Goal: Task Accomplishment & Management: Manage account settings

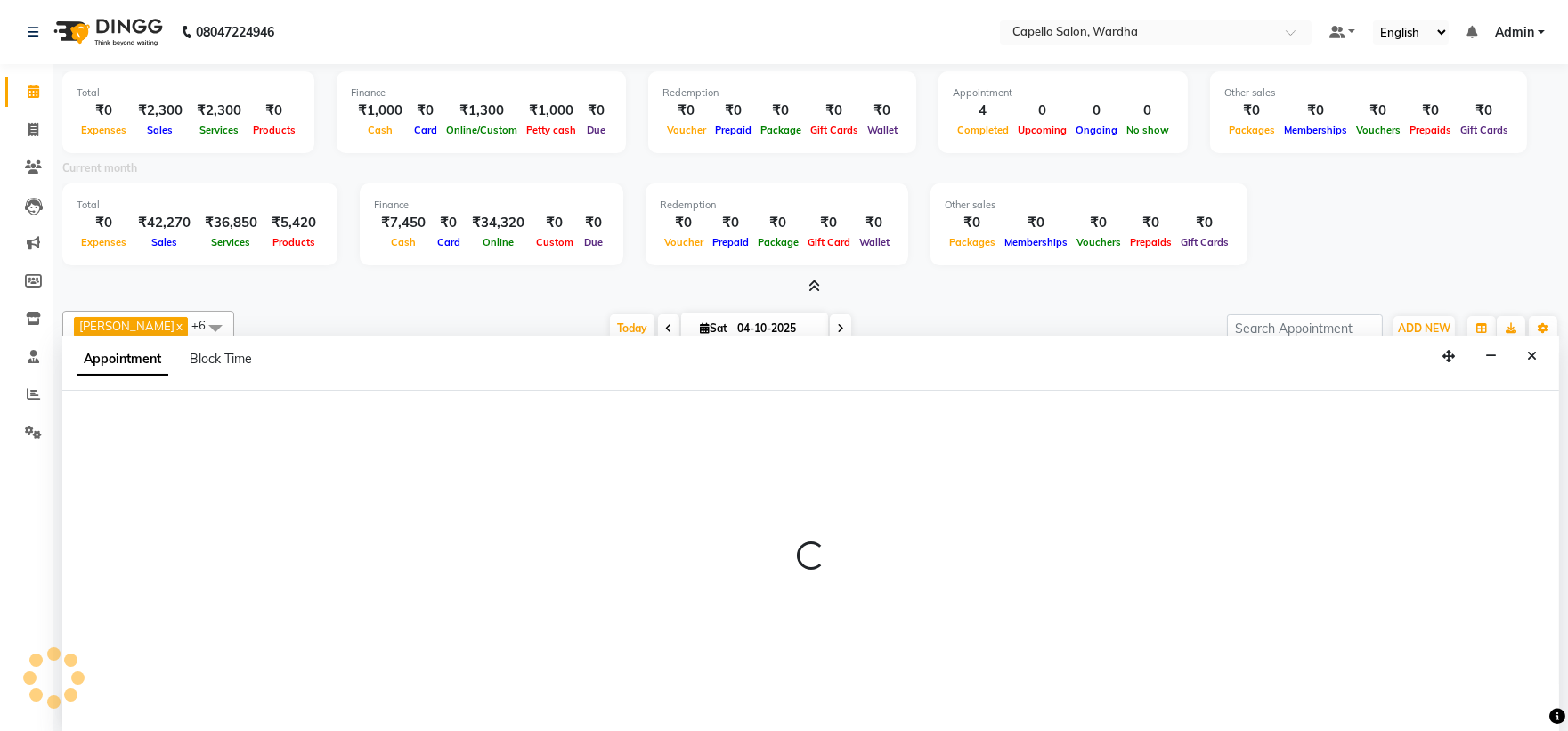
select select "82213"
select select "tentative"
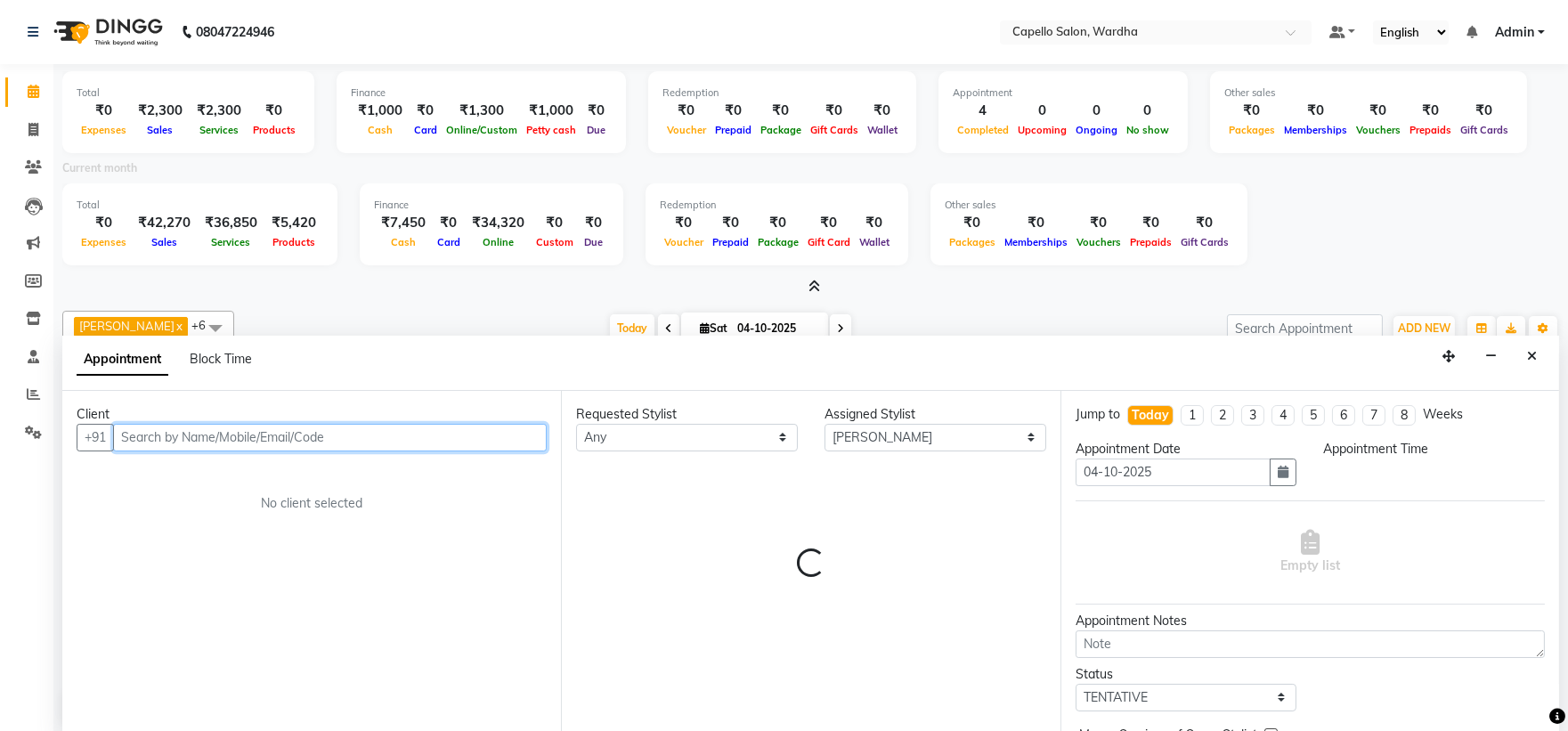
click at [263, 439] on input "text" at bounding box center [329, 437] width 433 height 28
select select "720"
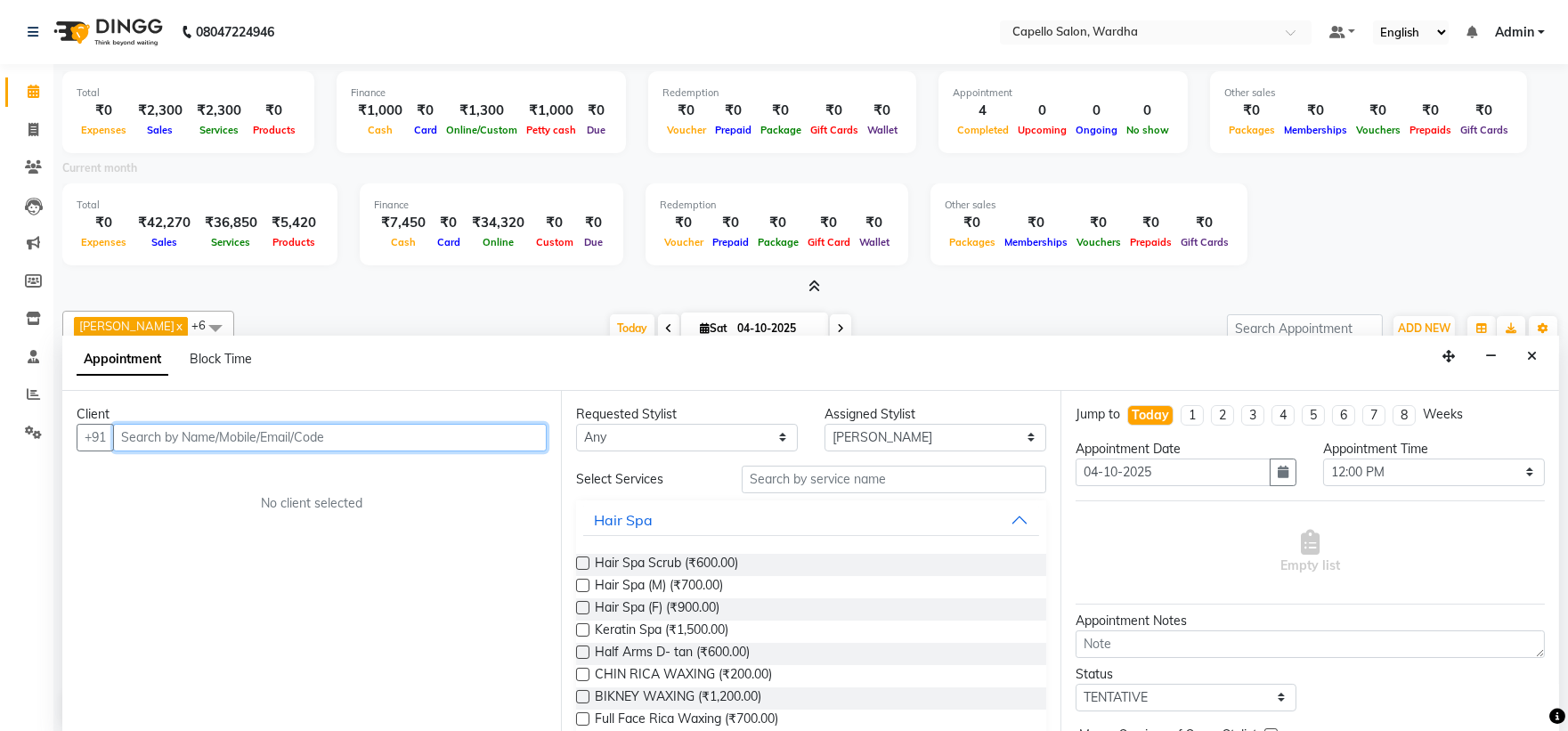
scroll to position [4, 0]
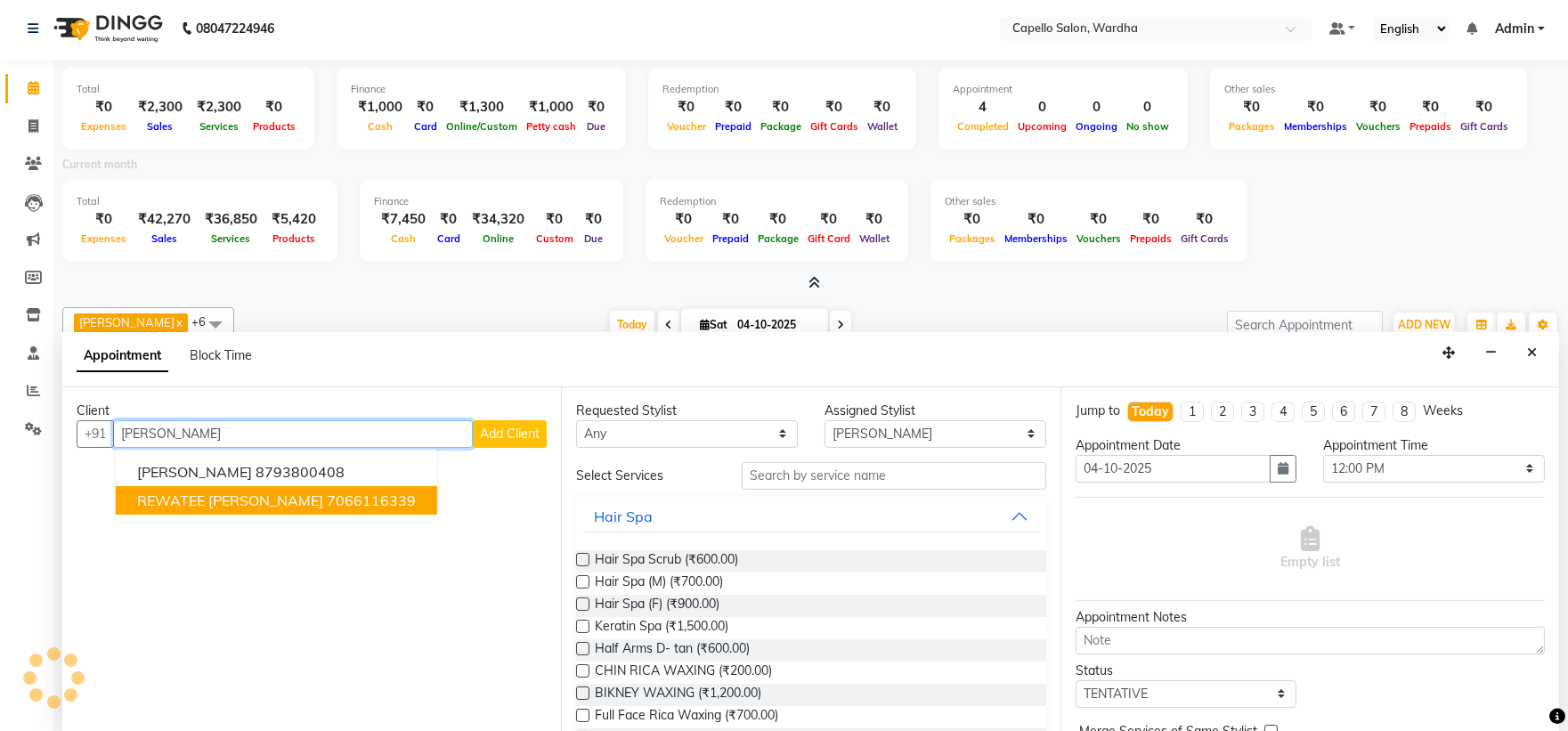
click at [327, 504] on ngb-highlight "7066116339" at bounding box center [371, 500] width 89 height 17
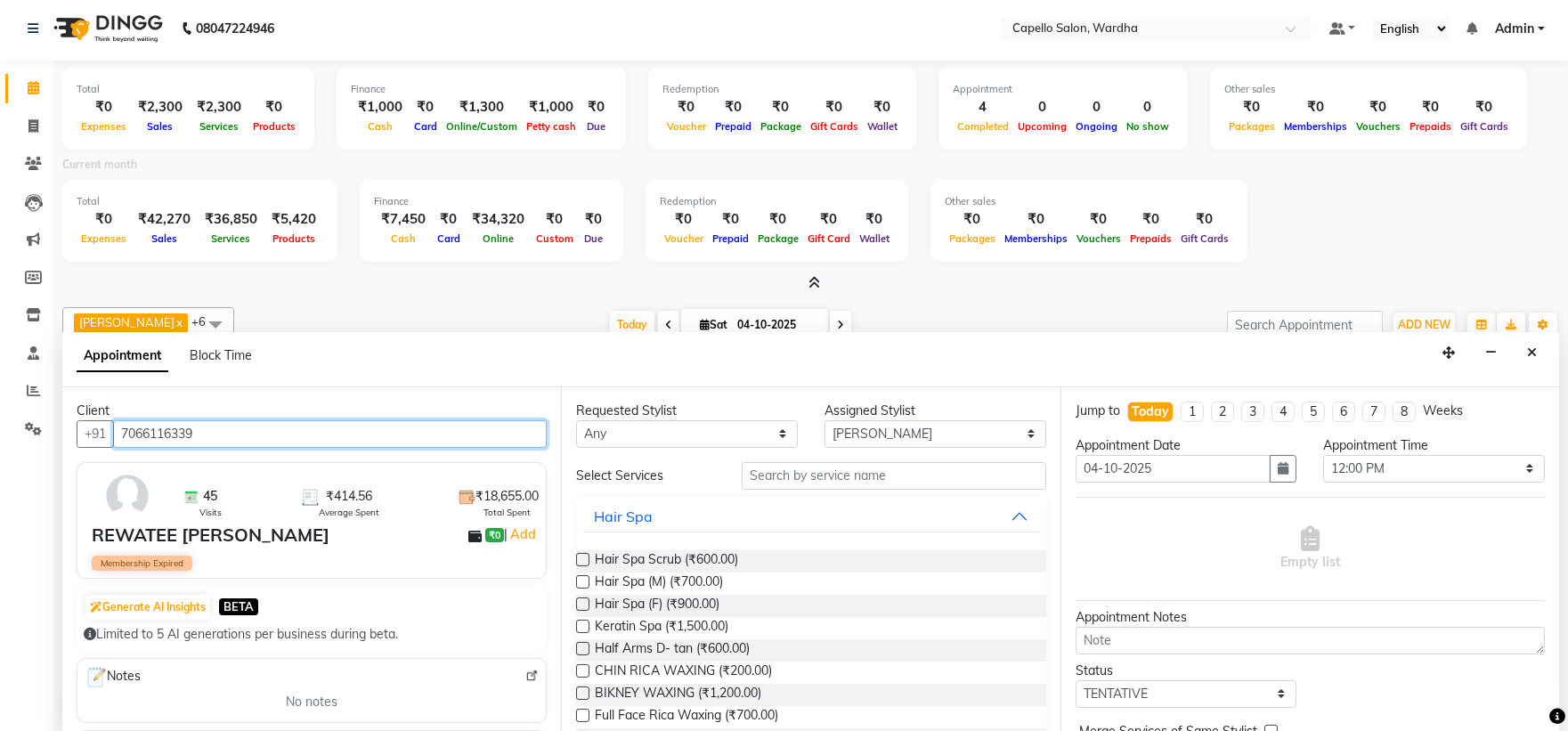
type input "7066116339"
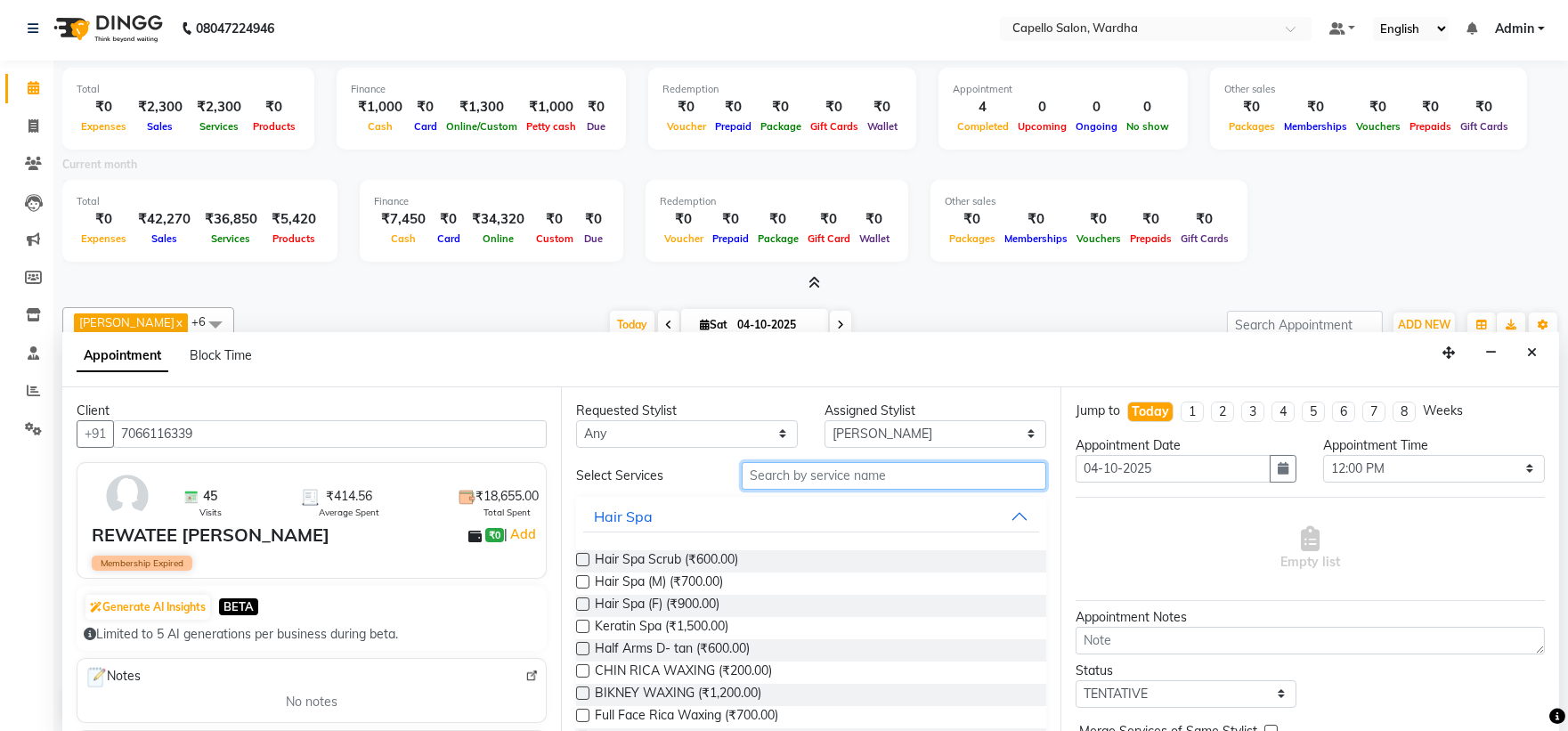
click at [824, 481] on input "text" at bounding box center [894, 476] width 305 height 28
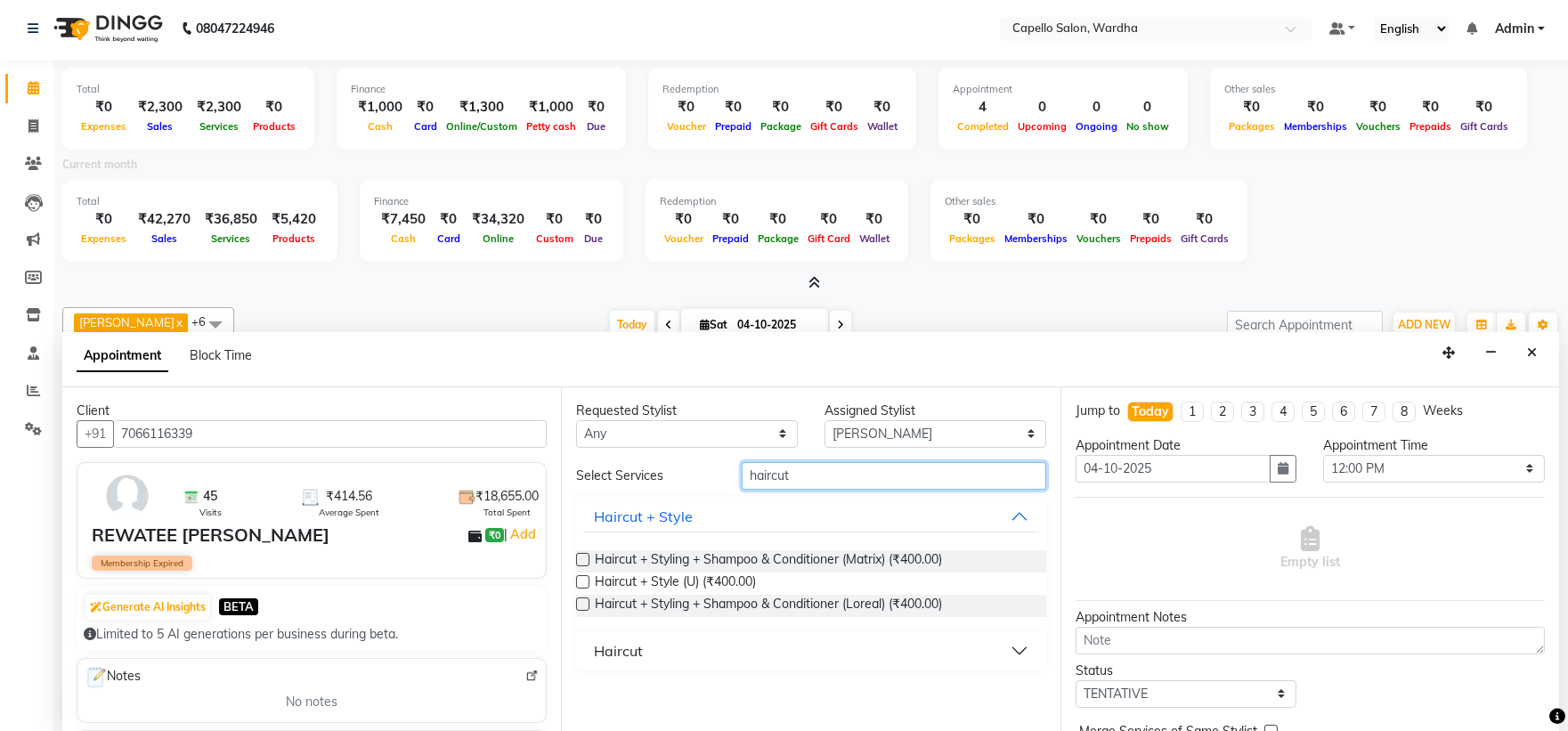
type input "haircut"
click at [664, 656] on button "Haircut" at bounding box center [810, 650] width 455 height 32
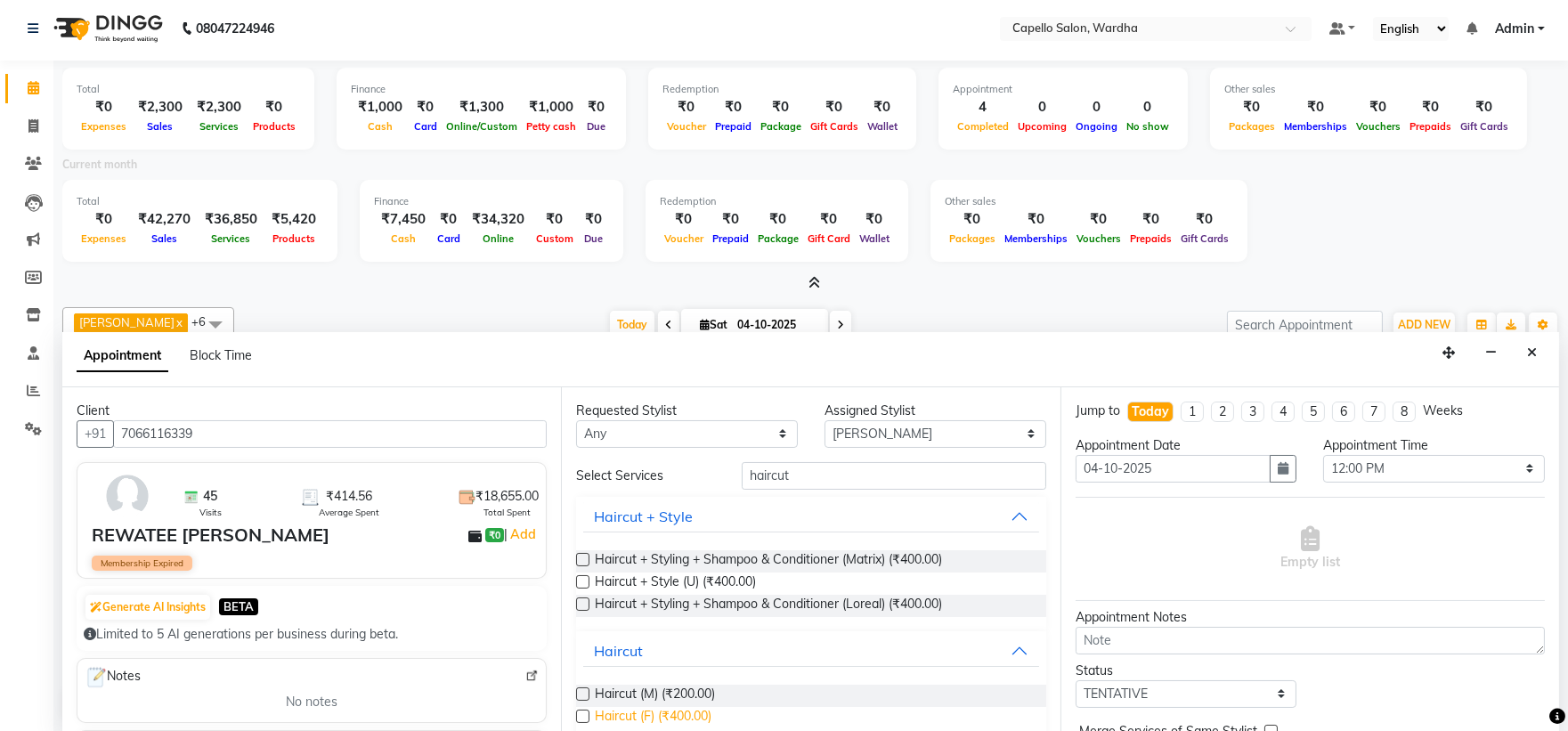
click at [676, 713] on span "Haircut (F) (₹400.00)" at bounding box center [652, 717] width 117 height 22
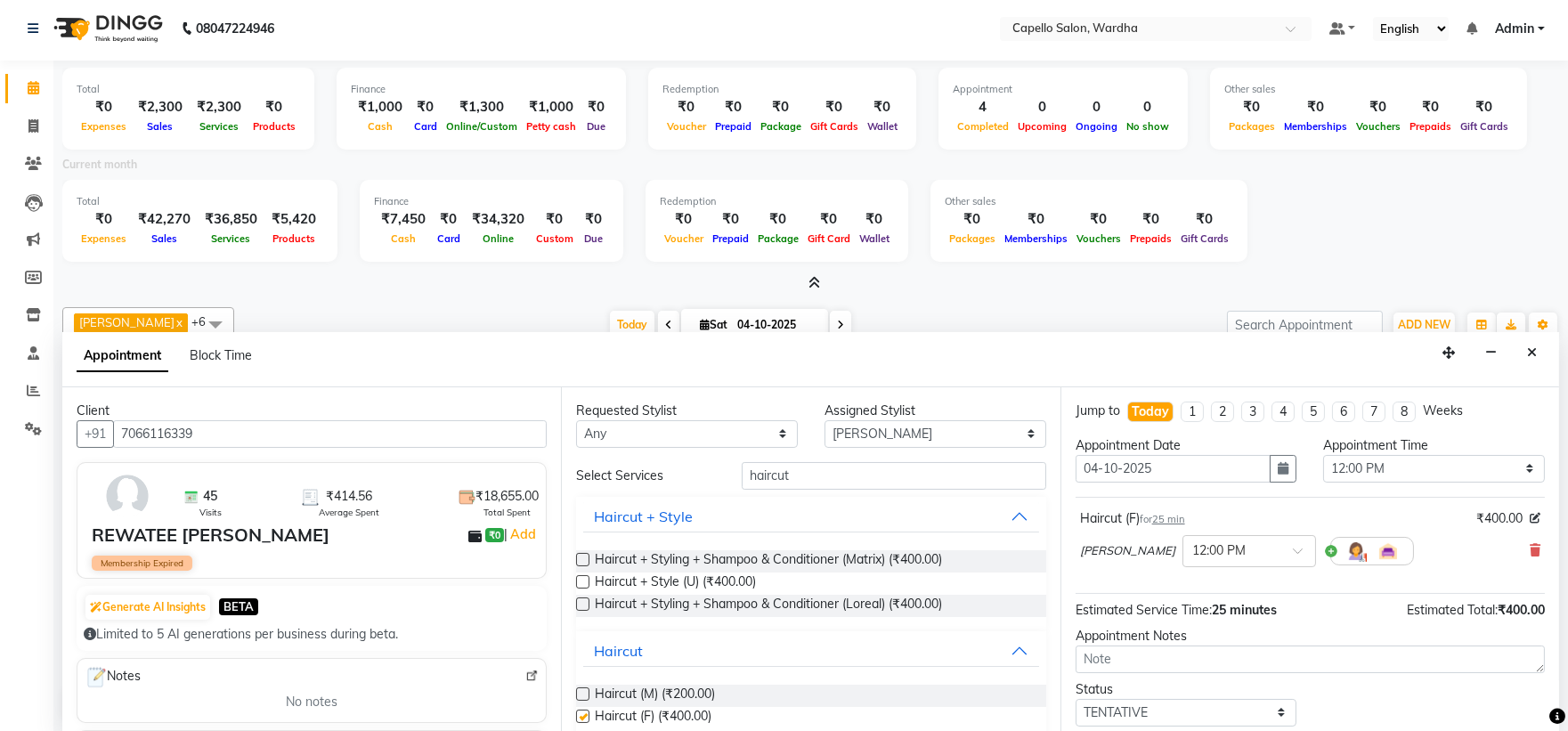
checkbox input "false"
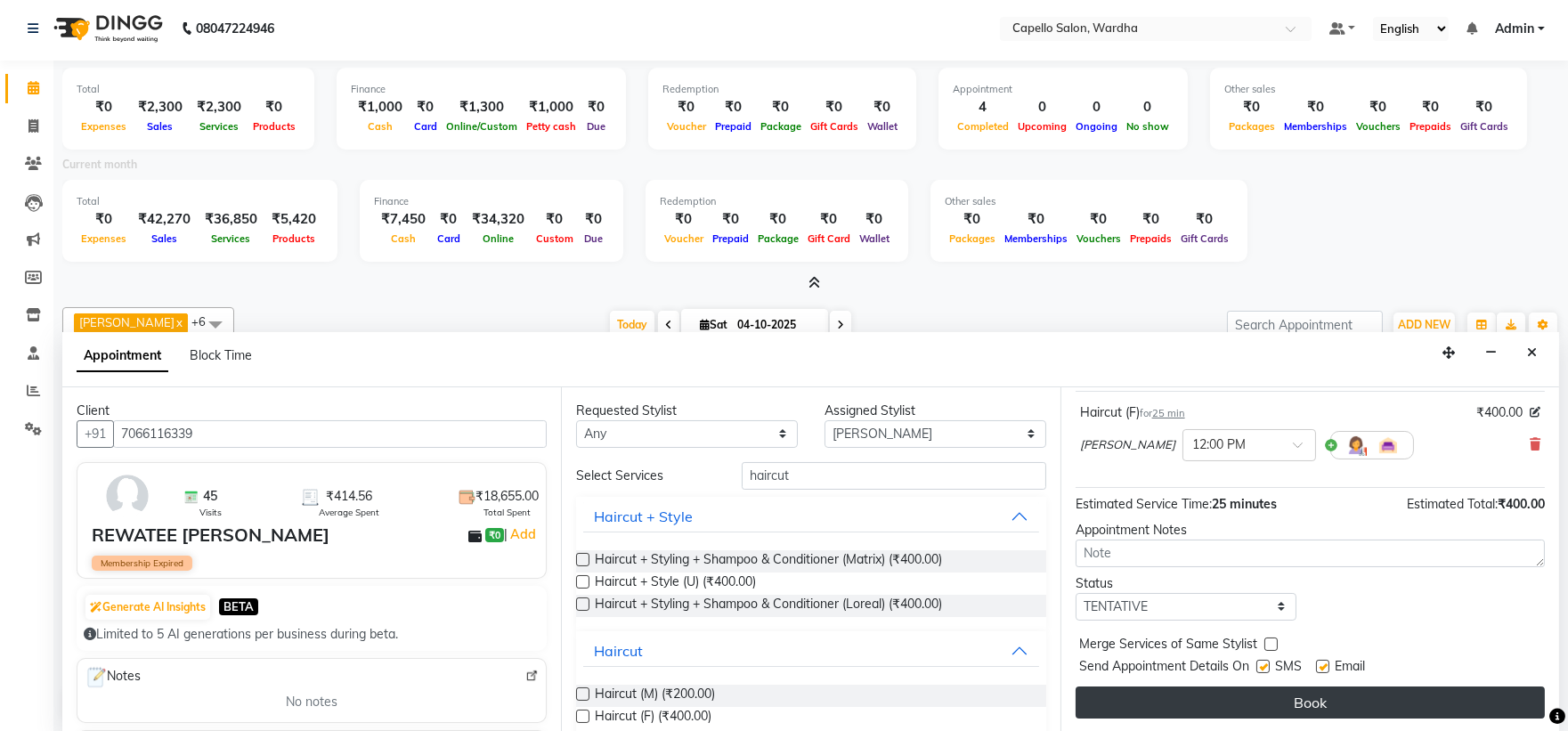
click at [1160, 697] on button "Book" at bounding box center [1309, 702] width 469 height 32
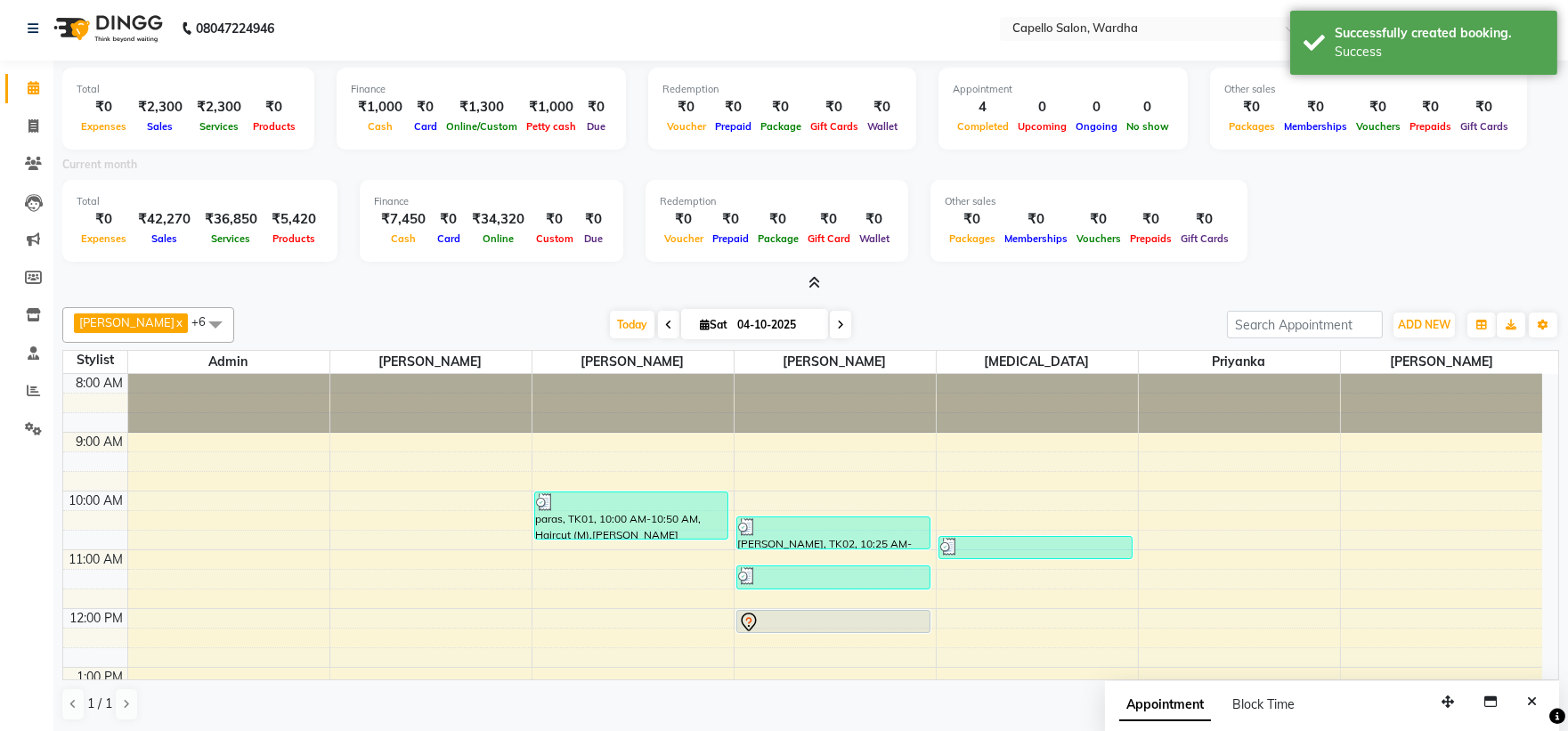
scroll to position [0, 0]
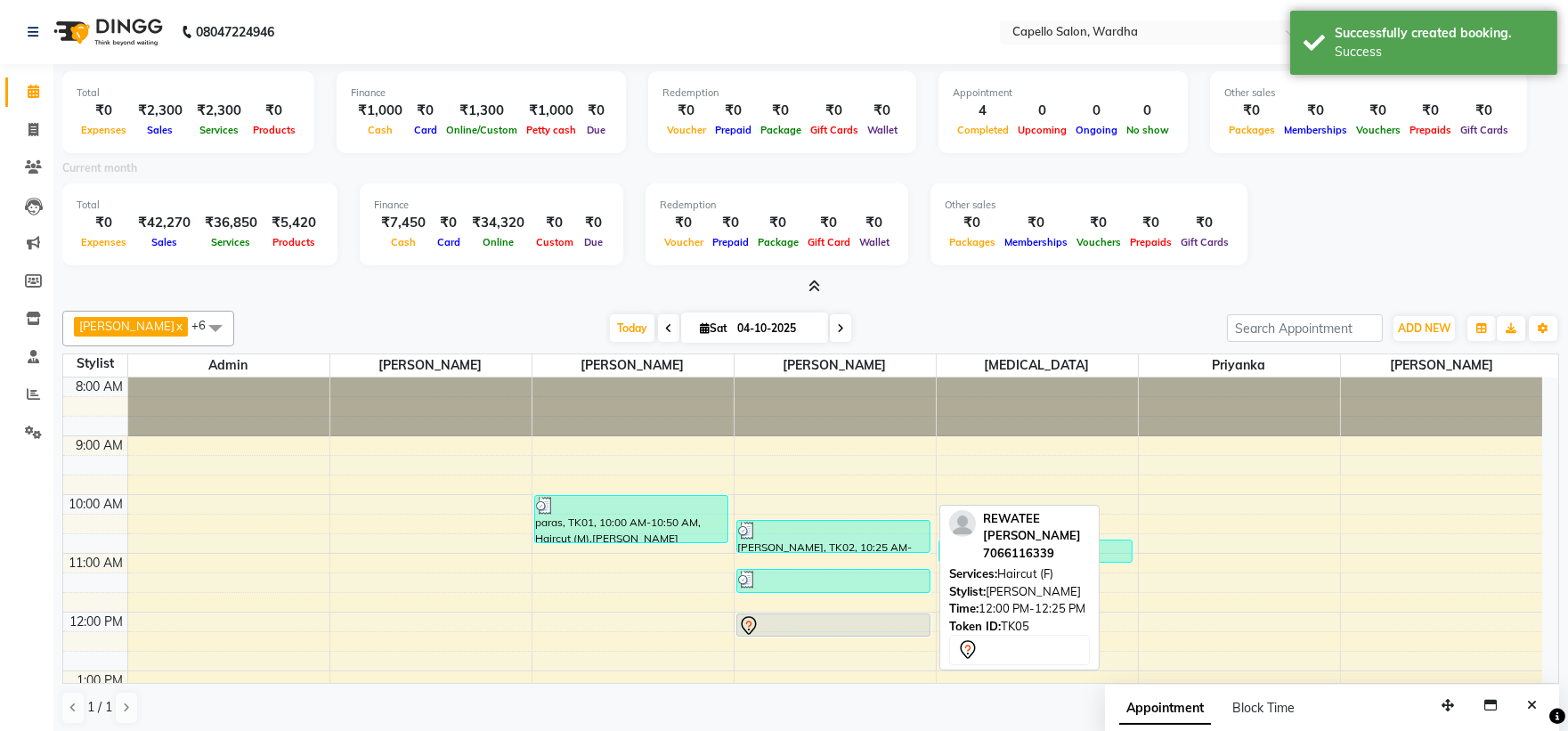
click at [883, 635] on div at bounding box center [833, 636] width 193 height 7
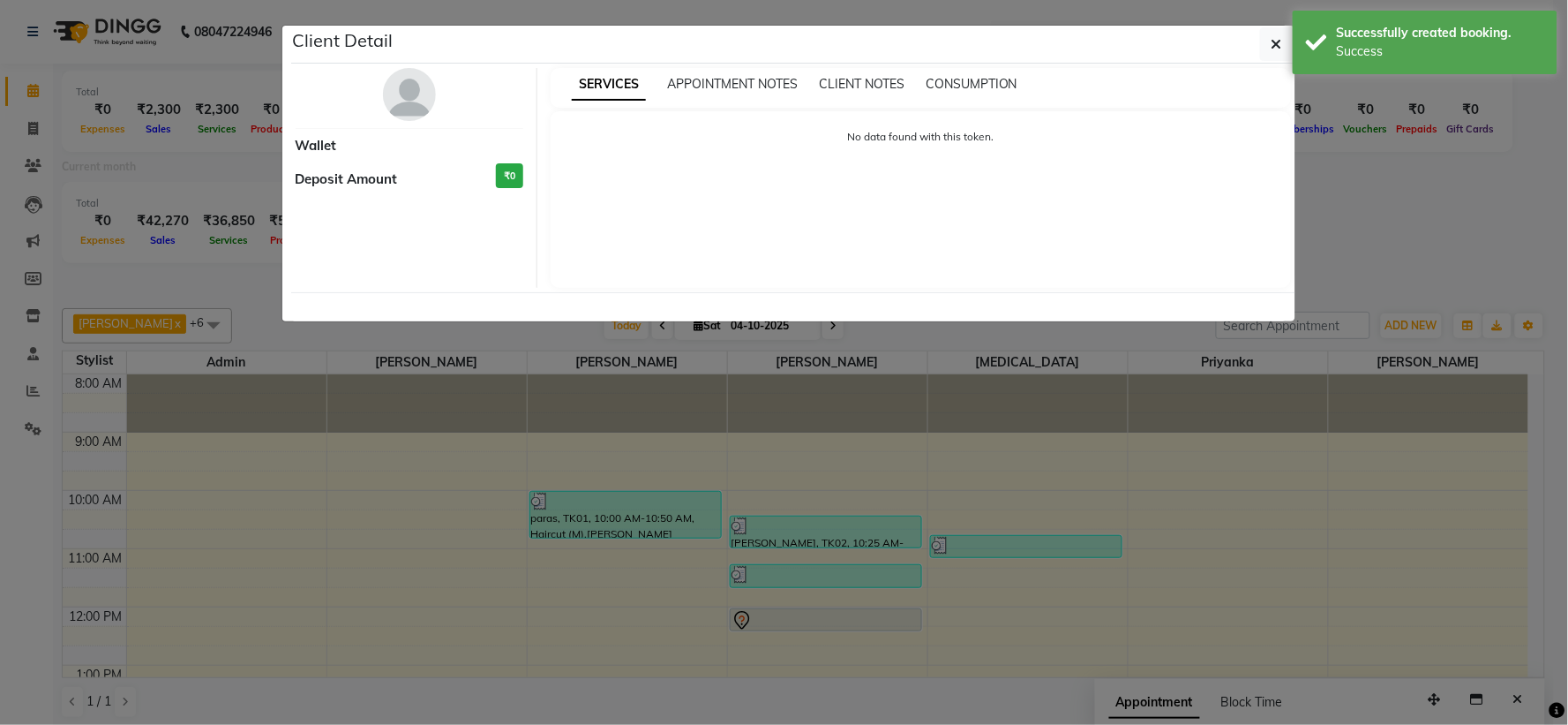
select select "7"
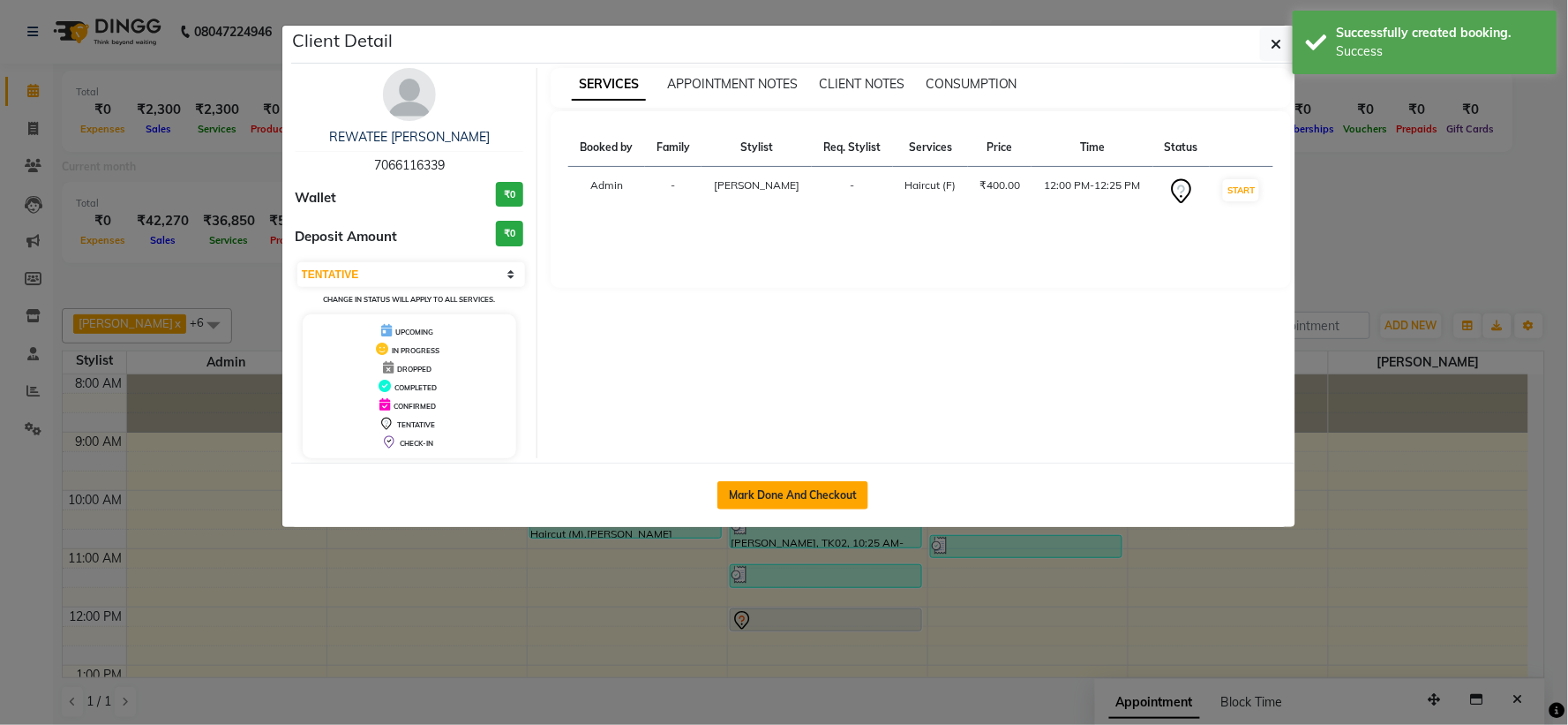
click at [816, 488] on button "Mark Done And Checkout" at bounding box center [793, 495] width 151 height 28
select select "service"
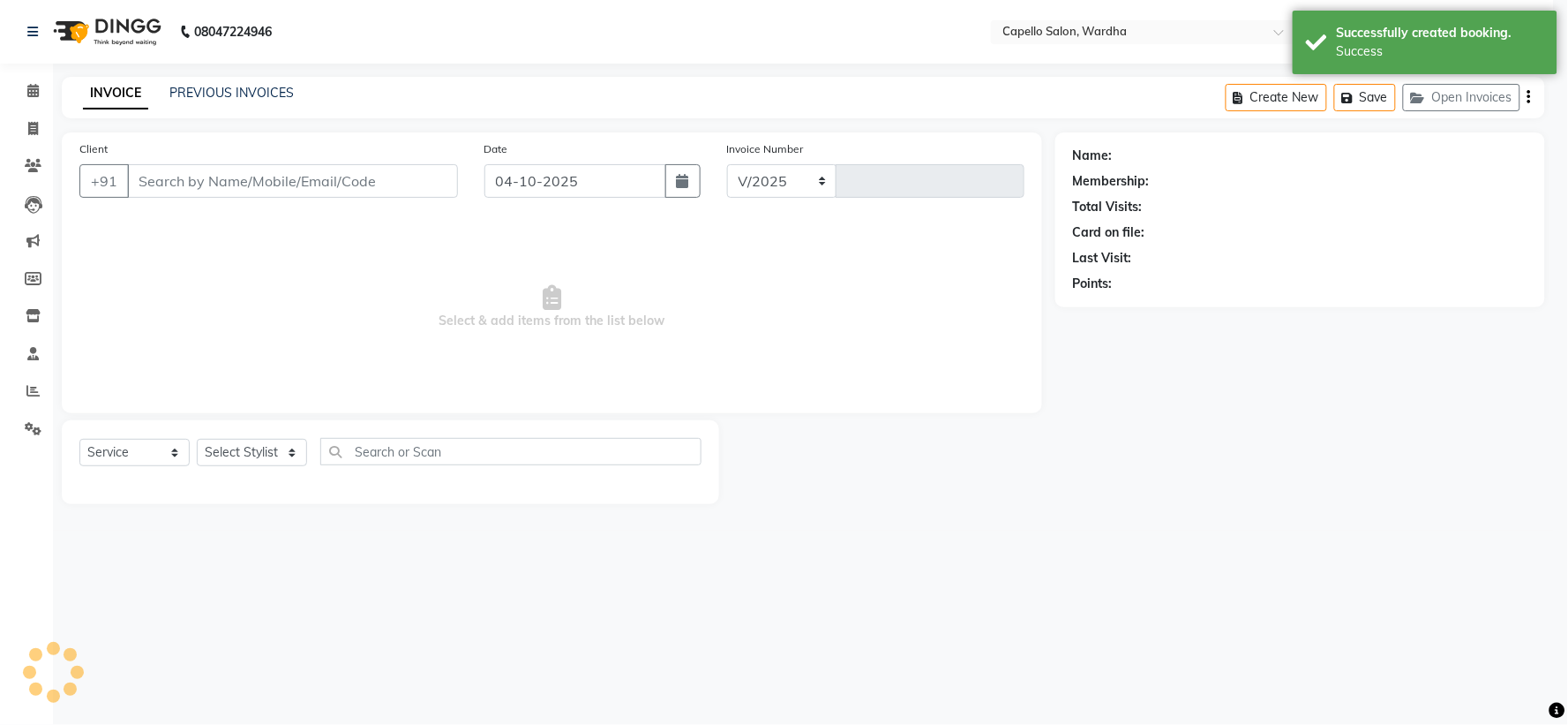
select select "4620"
type input "2527"
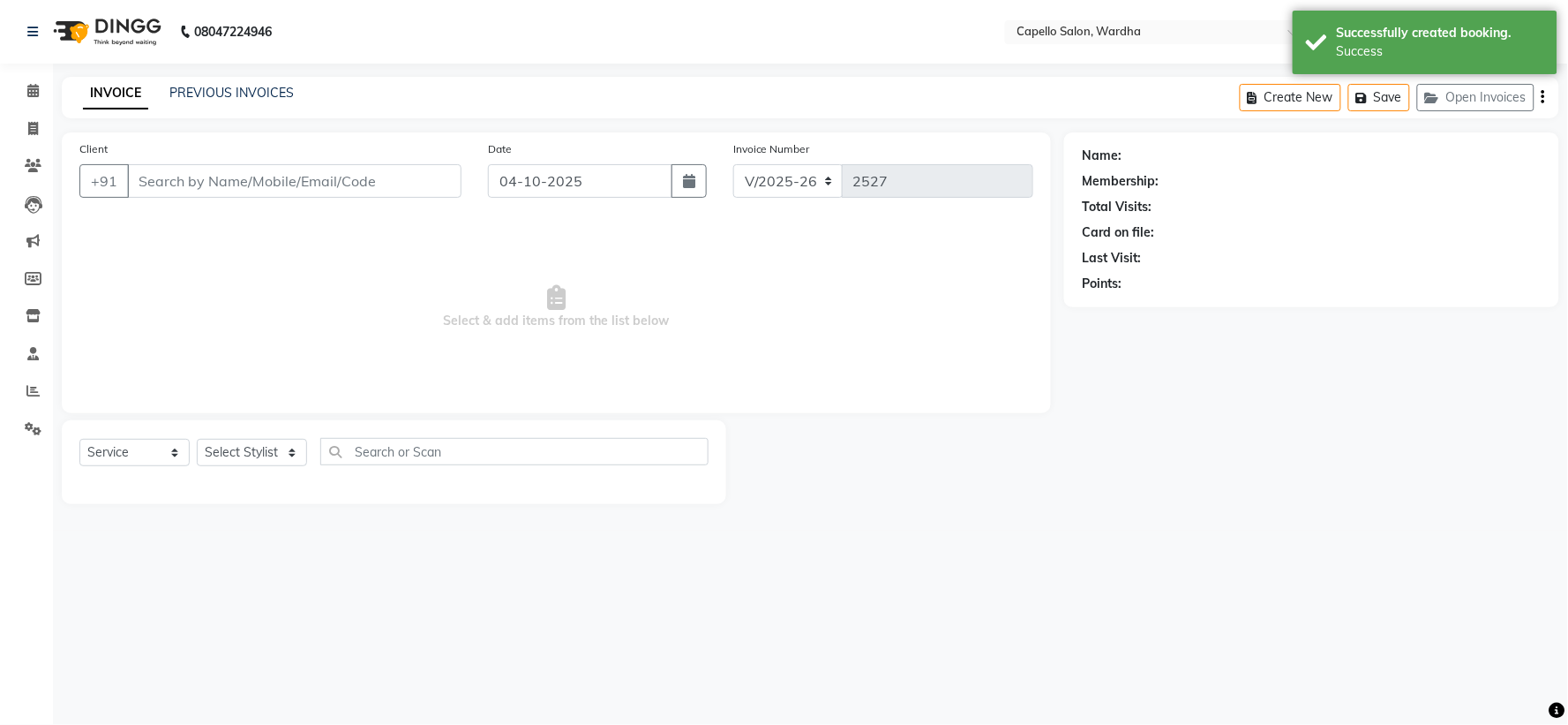
type input "7066116339"
select select "82213"
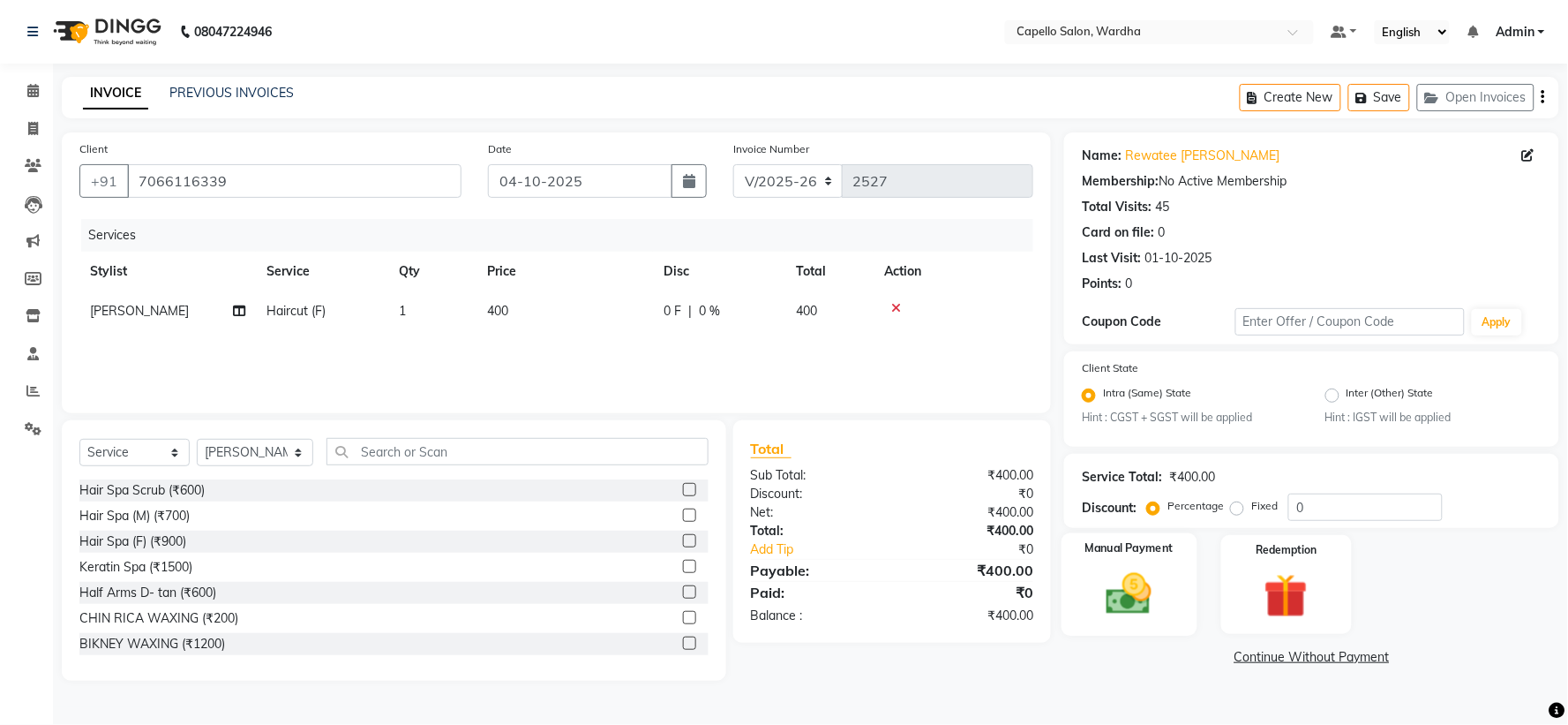
click at [1148, 600] on img at bounding box center [1129, 595] width 74 height 53
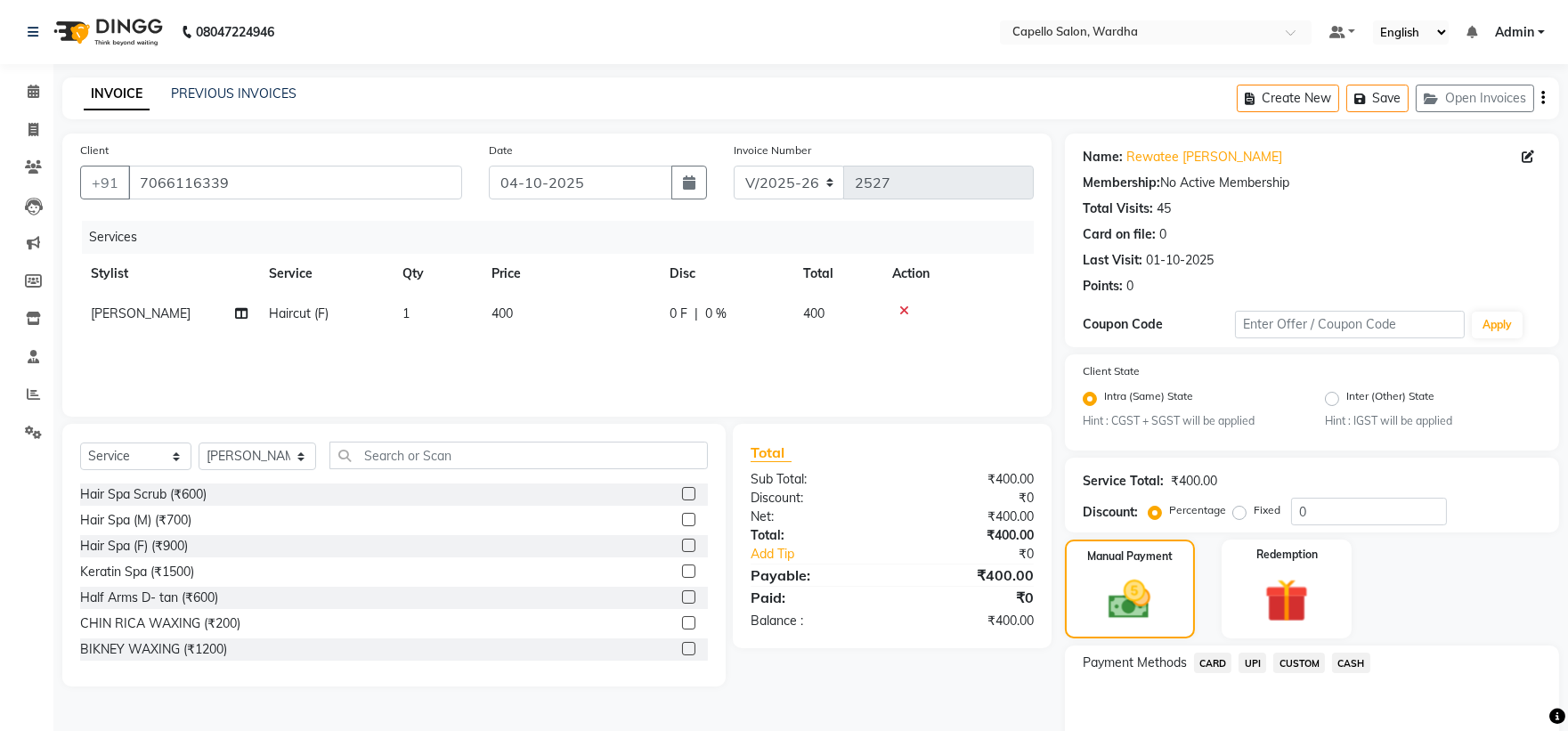
scroll to position [84, 0]
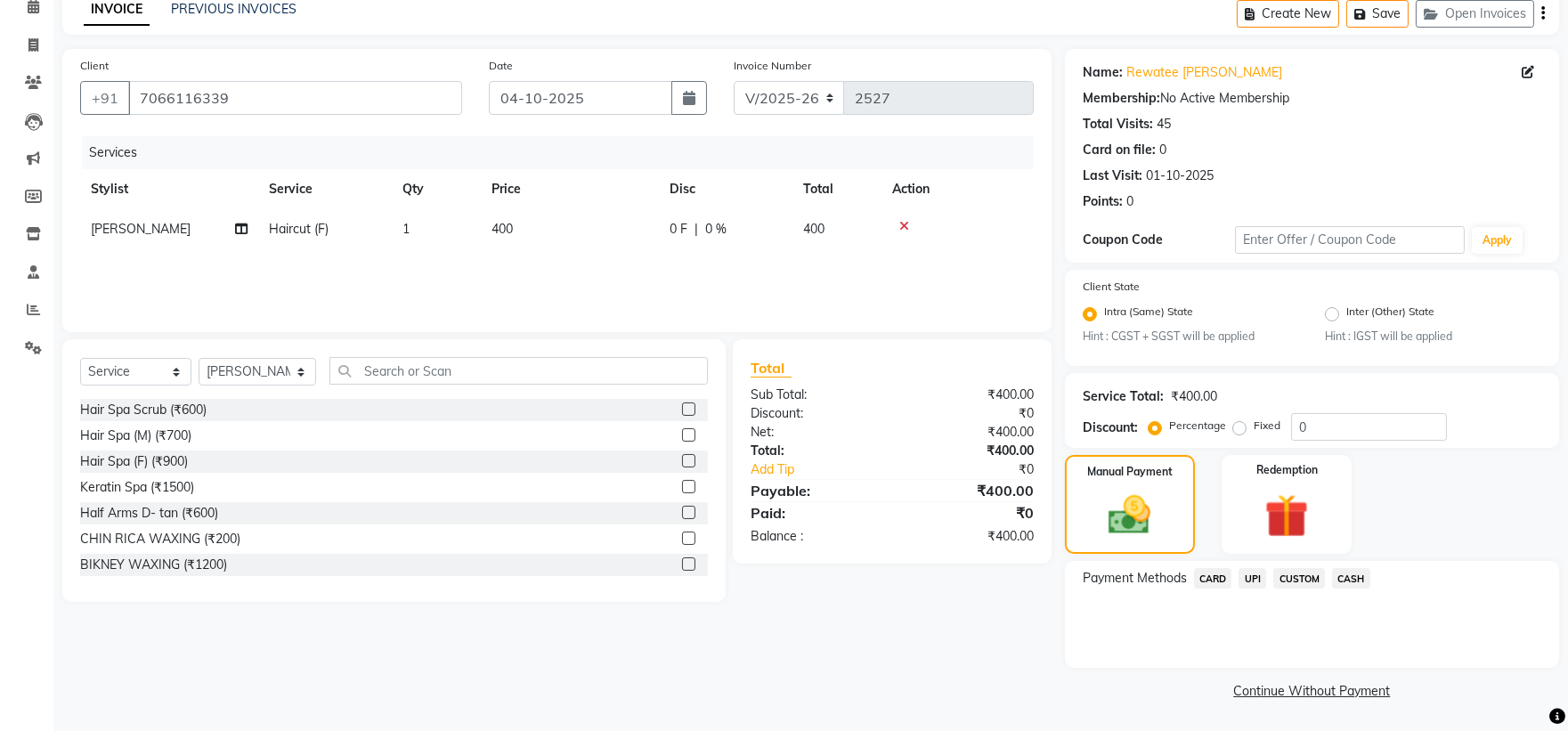
click at [1350, 584] on span "CASH" at bounding box center [1351, 578] width 39 height 20
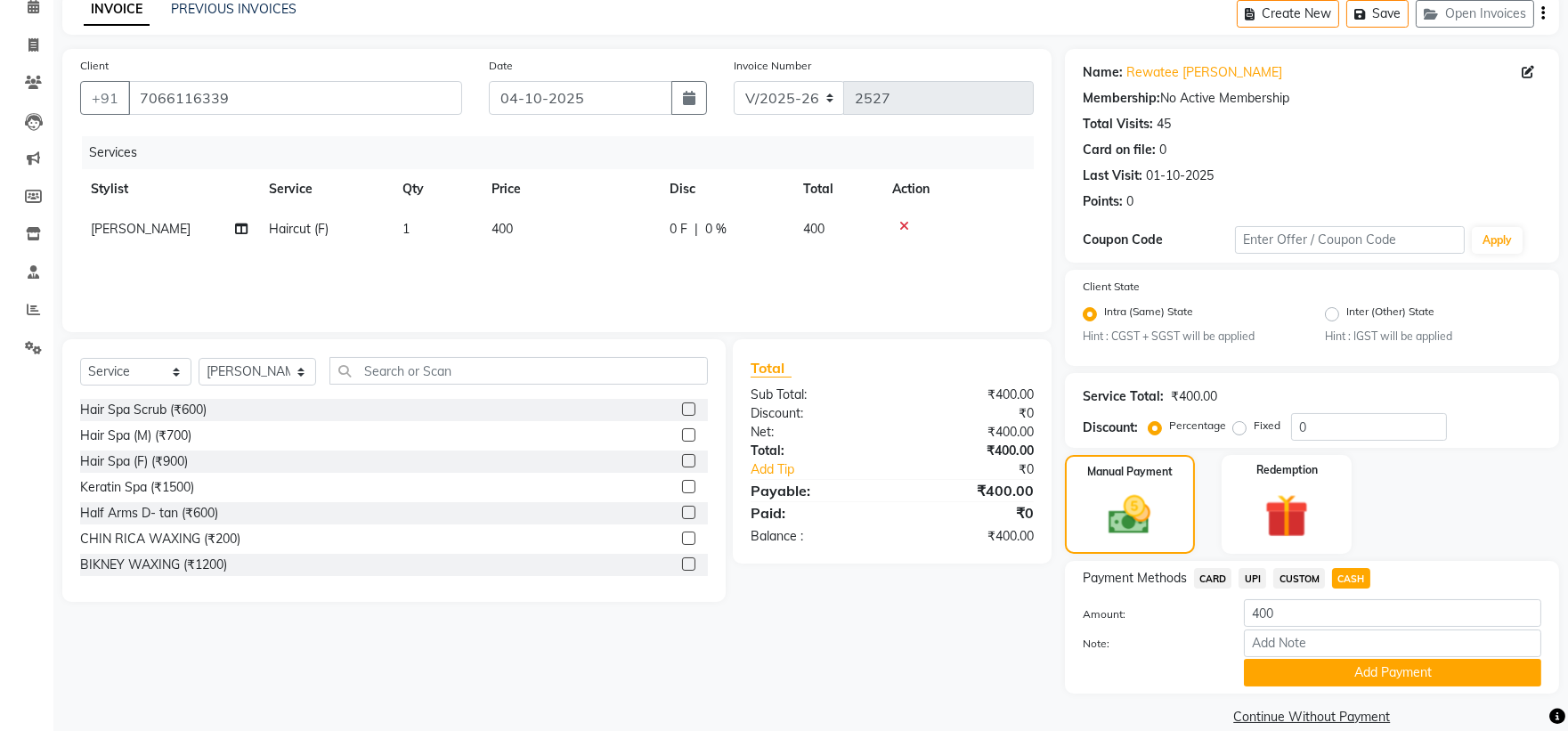
scroll to position [111, 0]
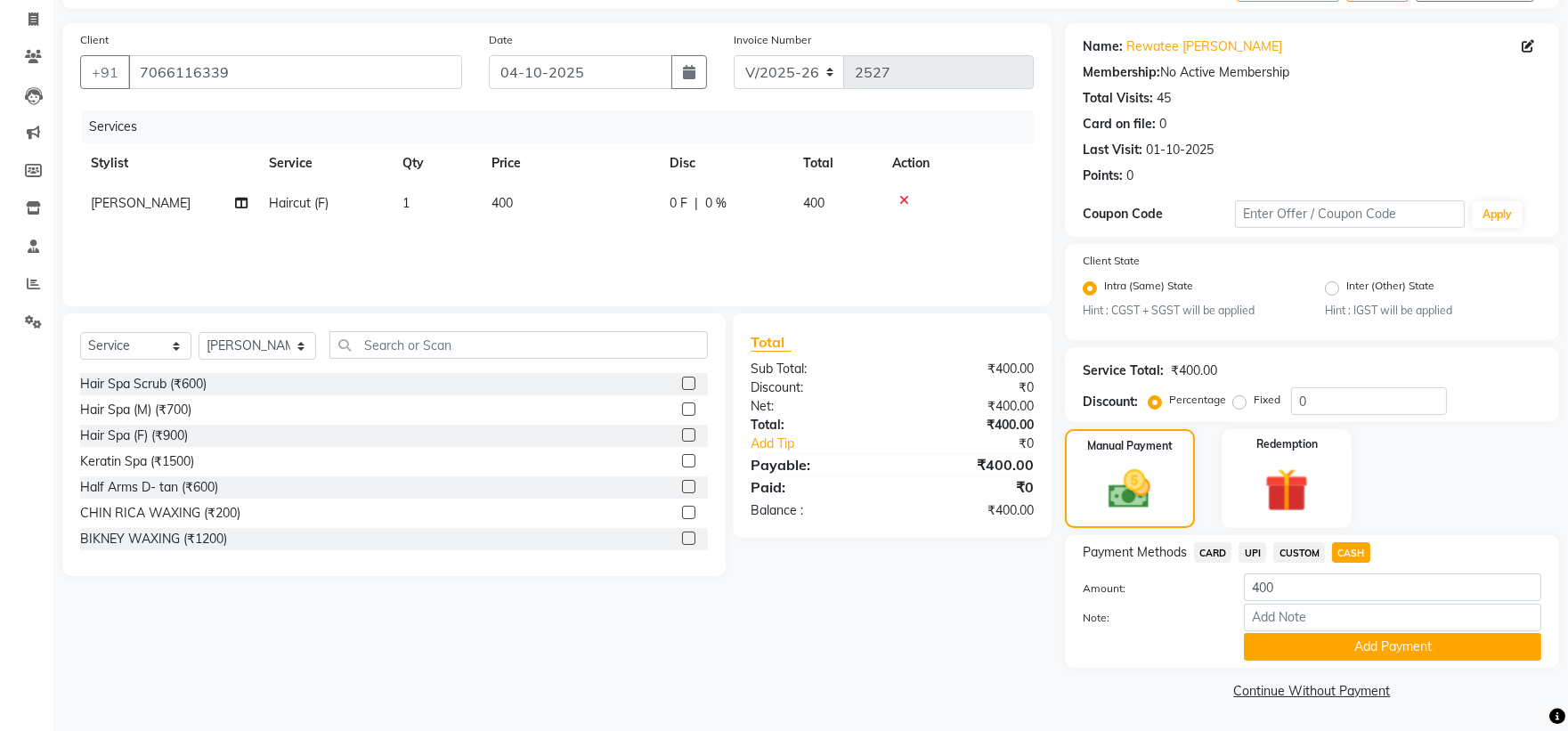
drag, startPoint x: 1294, startPoint y: 681, endPoint x: 1251, endPoint y: 681, distance: 43.0
click at [1251, 681] on div "Name: Rewatee [PERSON_NAME] Membership: No Active Membership Total Visits: 45 C…" at bounding box center [1318, 363] width 507 height 681
click at [1374, 644] on button "Add Payment" at bounding box center [1392, 647] width 297 height 28
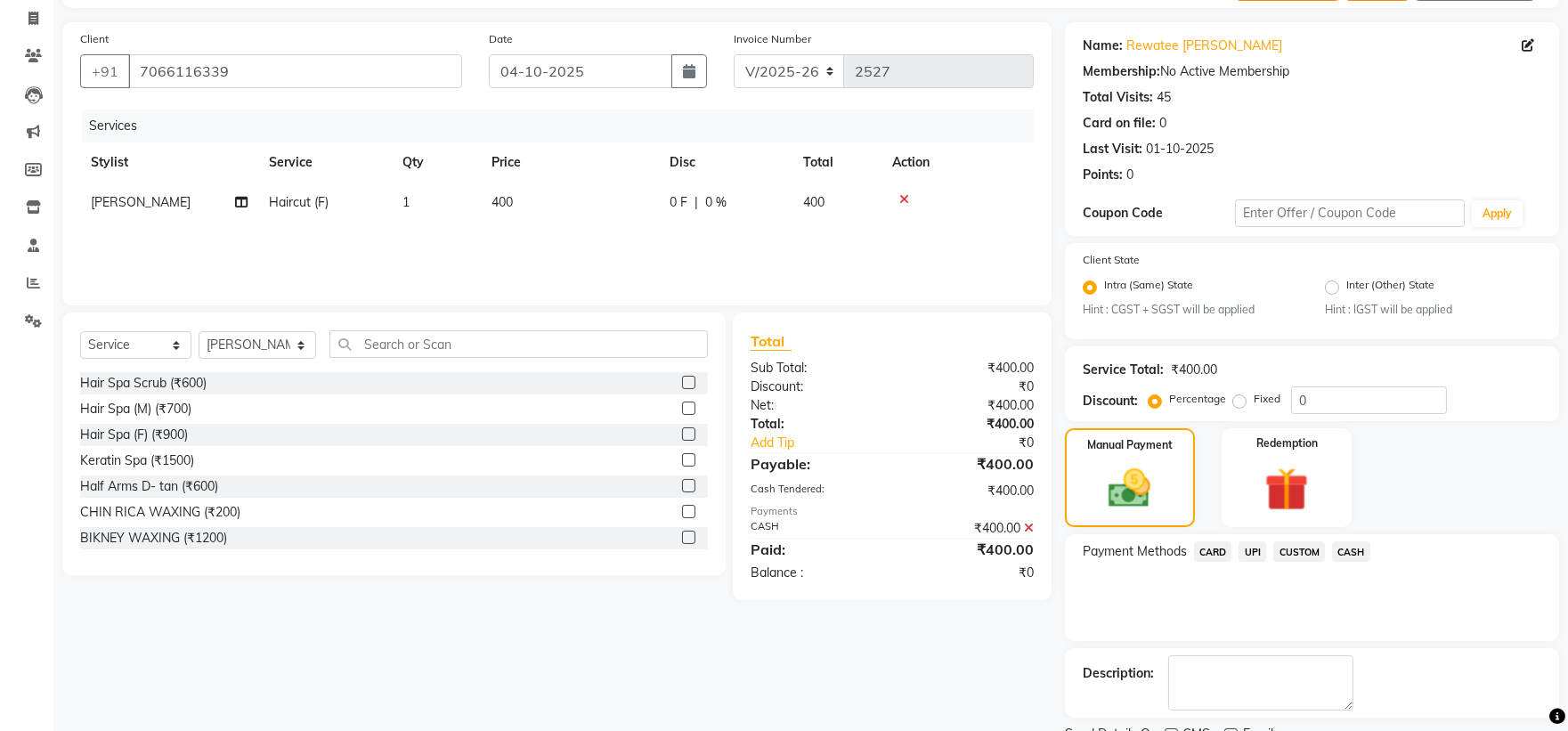
scroll to position [185, 0]
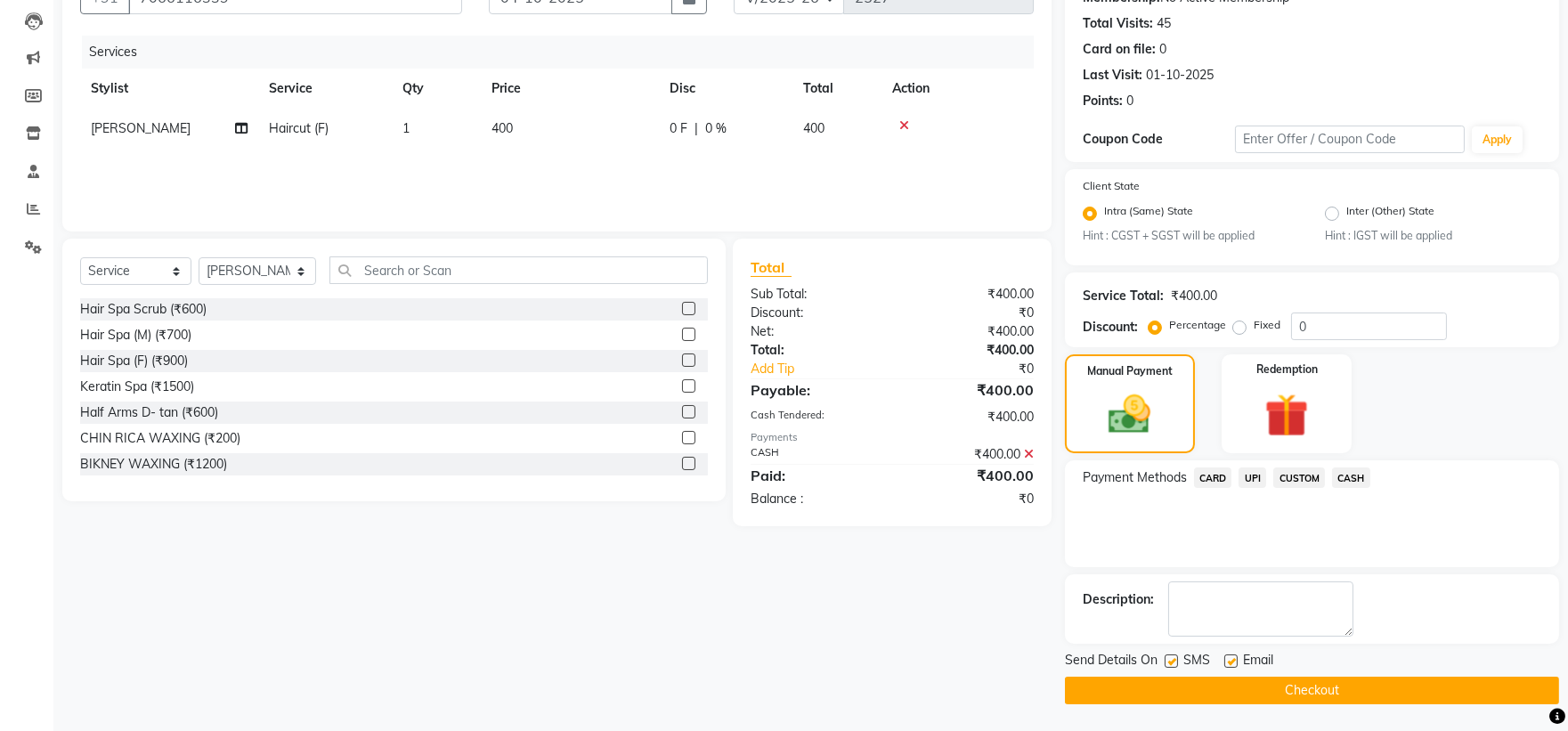
click at [1162, 682] on button "Checkout" at bounding box center [1311, 690] width 494 height 28
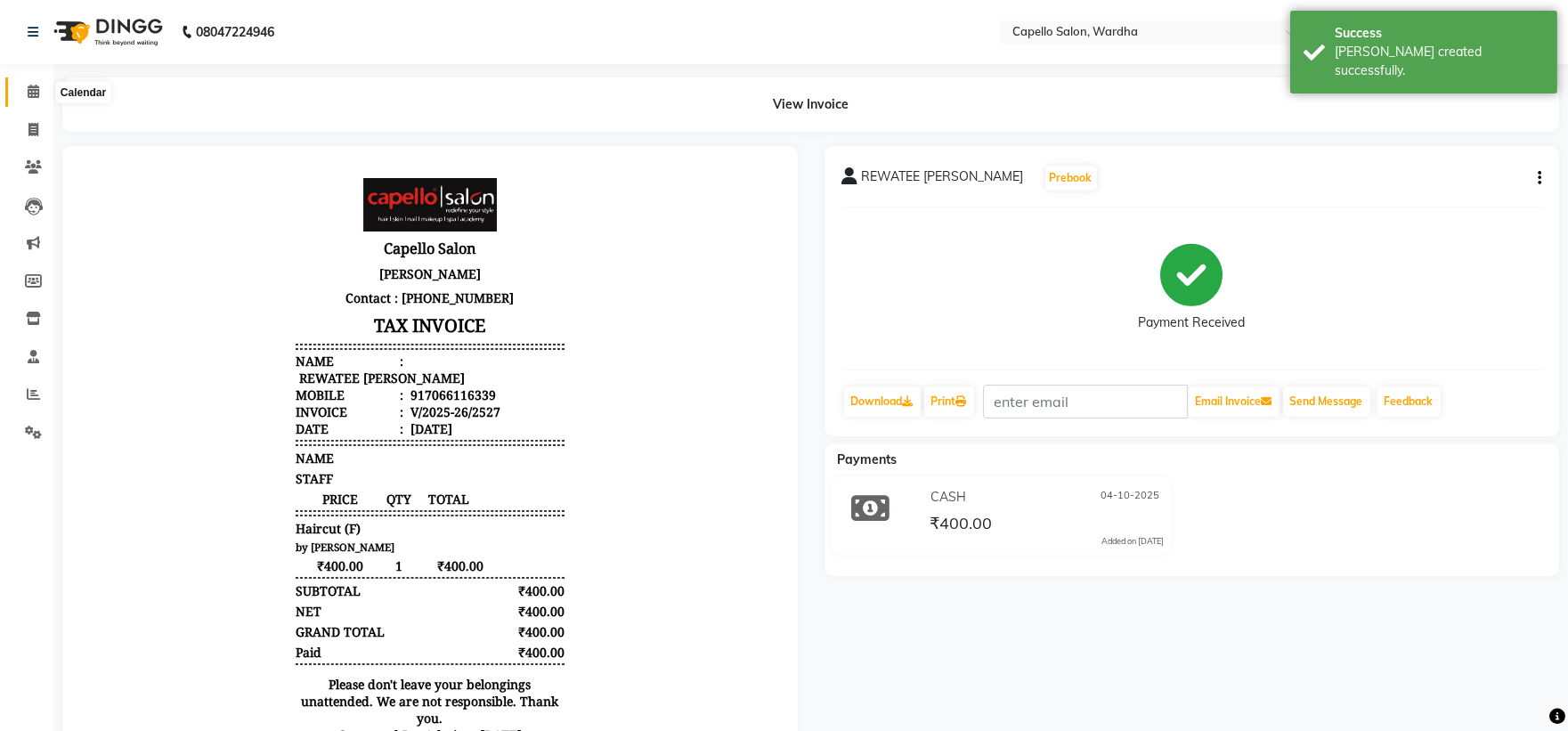
click at [23, 85] on span at bounding box center [33, 92] width 31 height 20
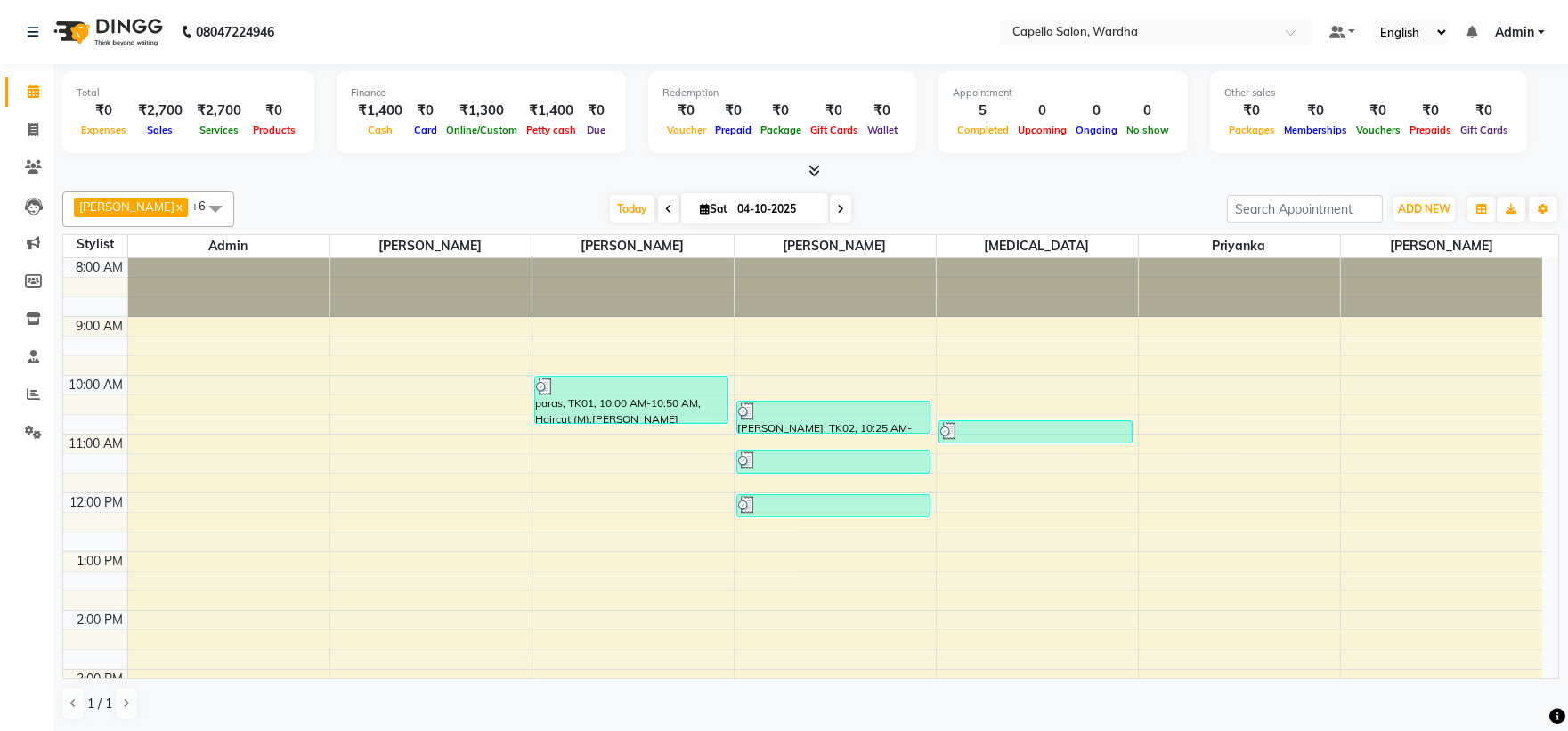
click at [370, 425] on div "8:00 AM 9:00 AM 10:00 AM 11:00 AM 12:00 PM 1:00 PM 2:00 PM 3:00 PM 4:00 PM 5:00…" at bounding box center [803, 638] width 1479 height 762
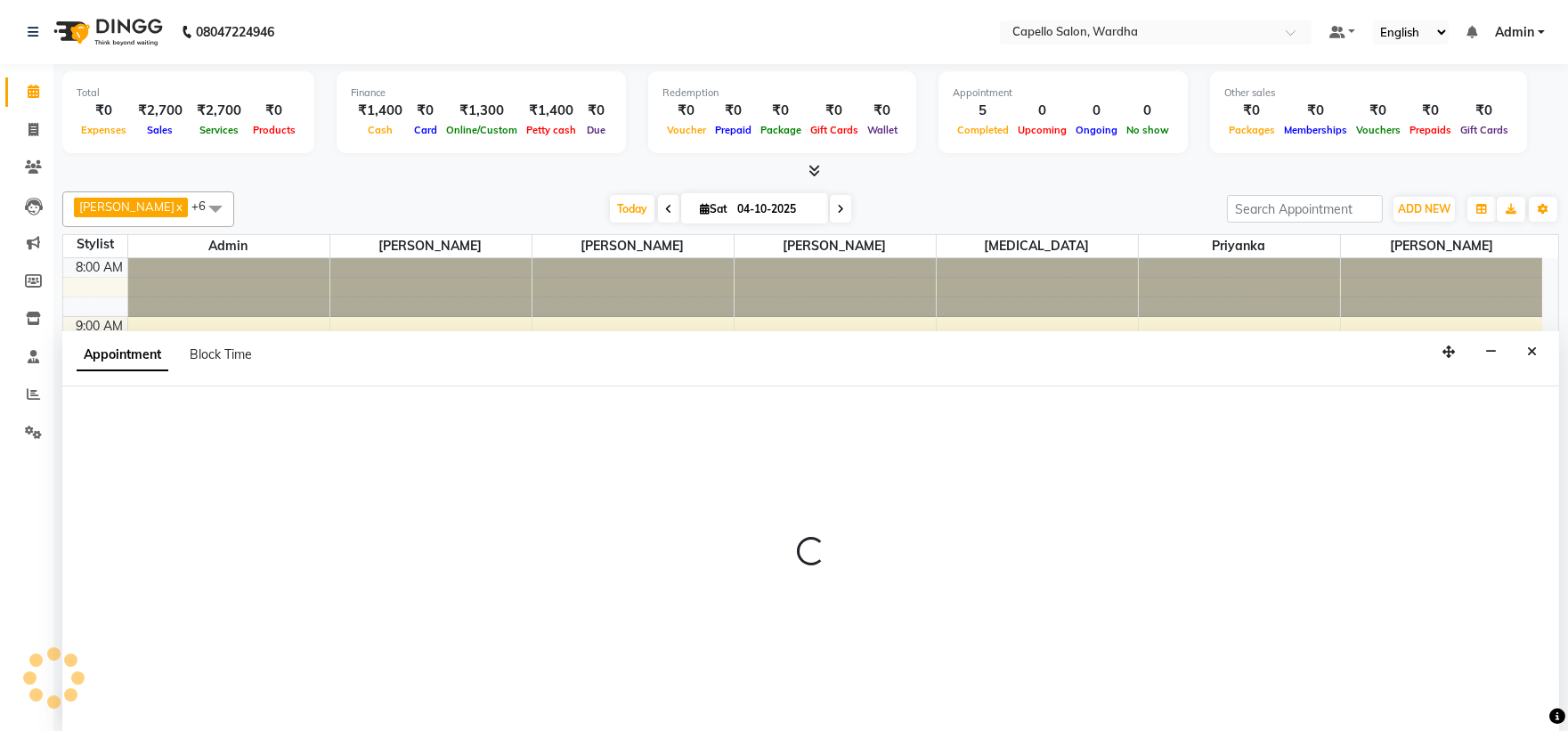
scroll to position [1, 0]
select select "80545"
select select "645"
select select "tentative"
